Goal: Find specific page/section: Find specific page/section

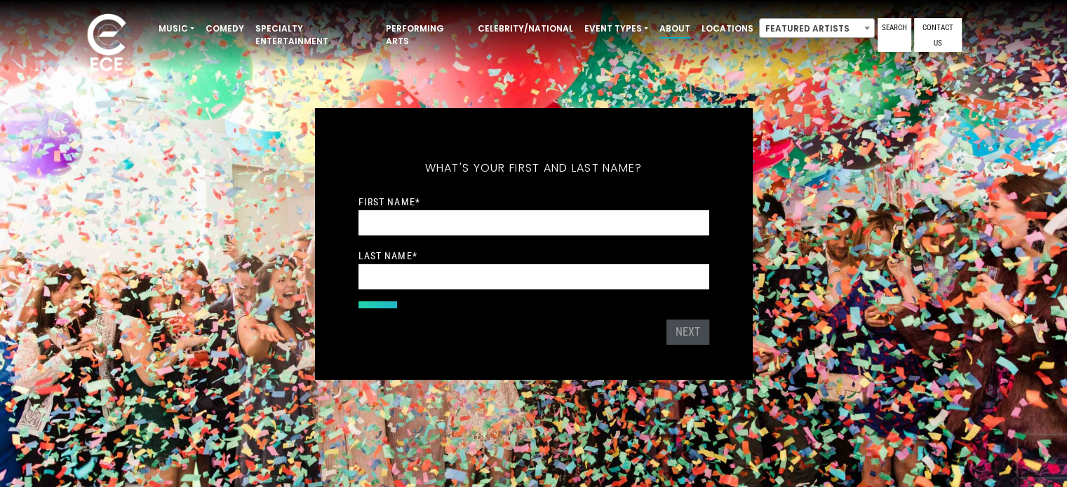
click at [654, 36] on link "About" at bounding box center [675, 29] width 42 height 24
click at [696, 30] on link "Locations" at bounding box center [727, 29] width 63 height 24
